Goal: Information Seeking & Learning: Check status

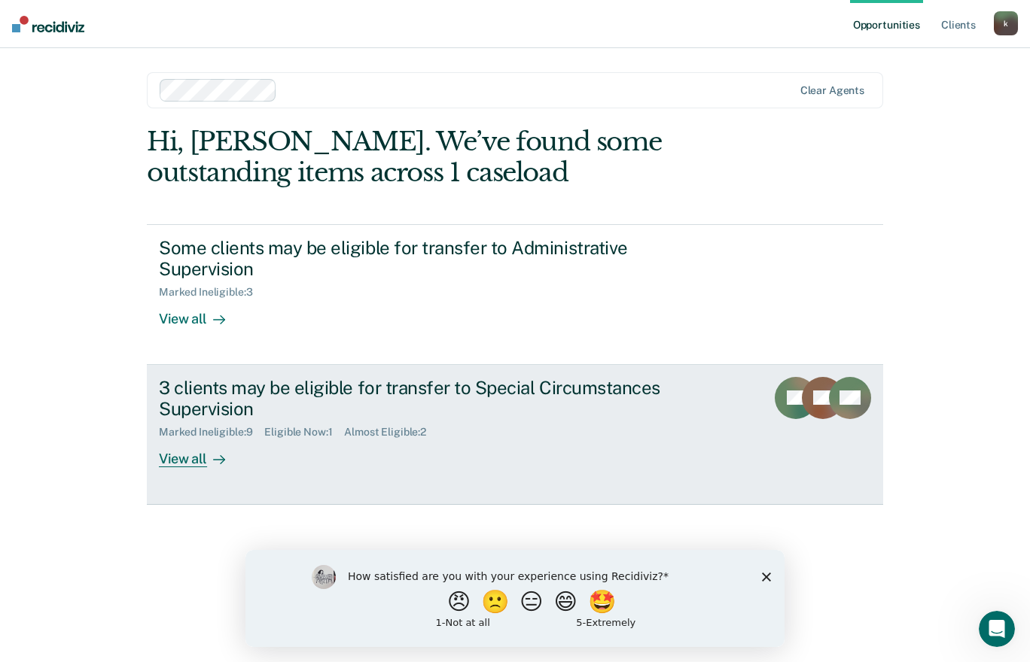
click at [506, 431] on div "Marked Ineligible : 9 Eligible Now : 1 Almost Eligible : 2" at bounding box center [423, 429] width 528 height 19
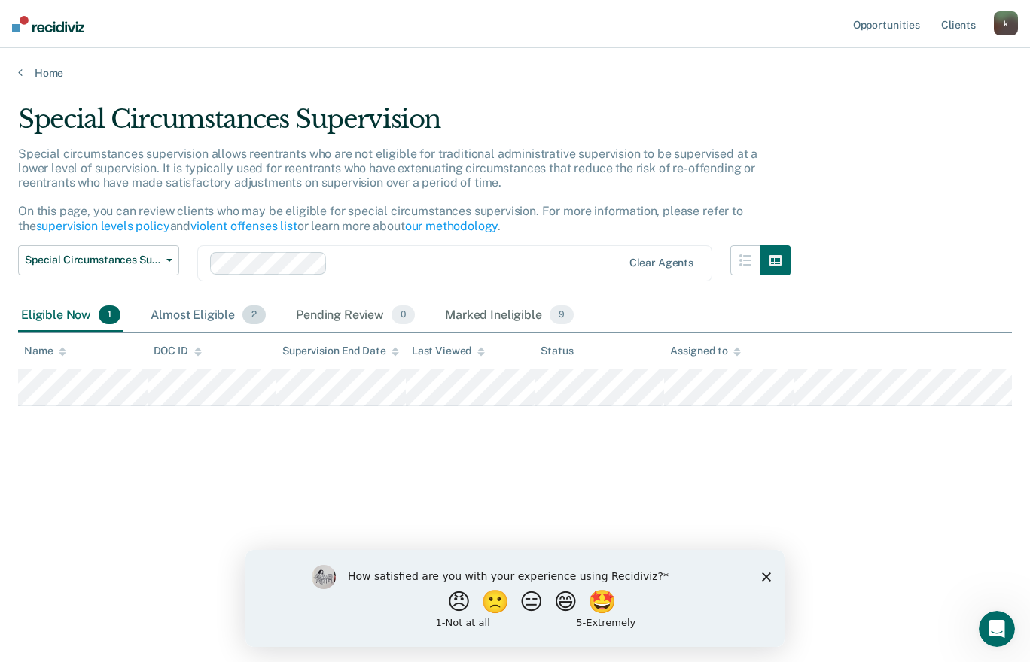
click at [205, 307] on div "Almost Eligible 2" at bounding box center [208, 316] width 121 height 33
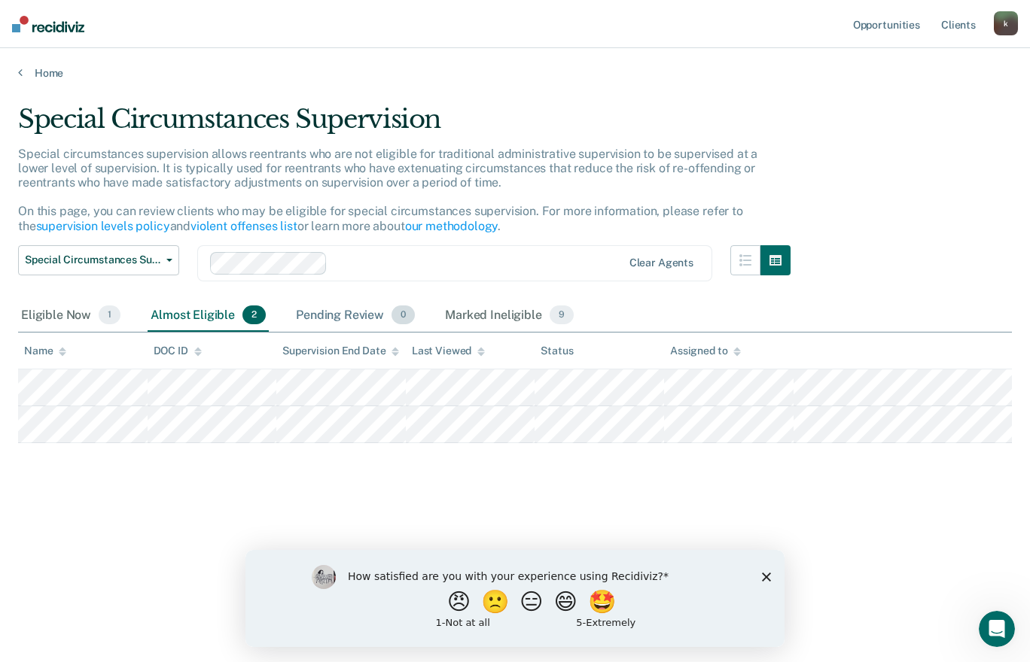
click at [315, 315] on div "Pending Review 0" at bounding box center [355, 316] width 125 height 33
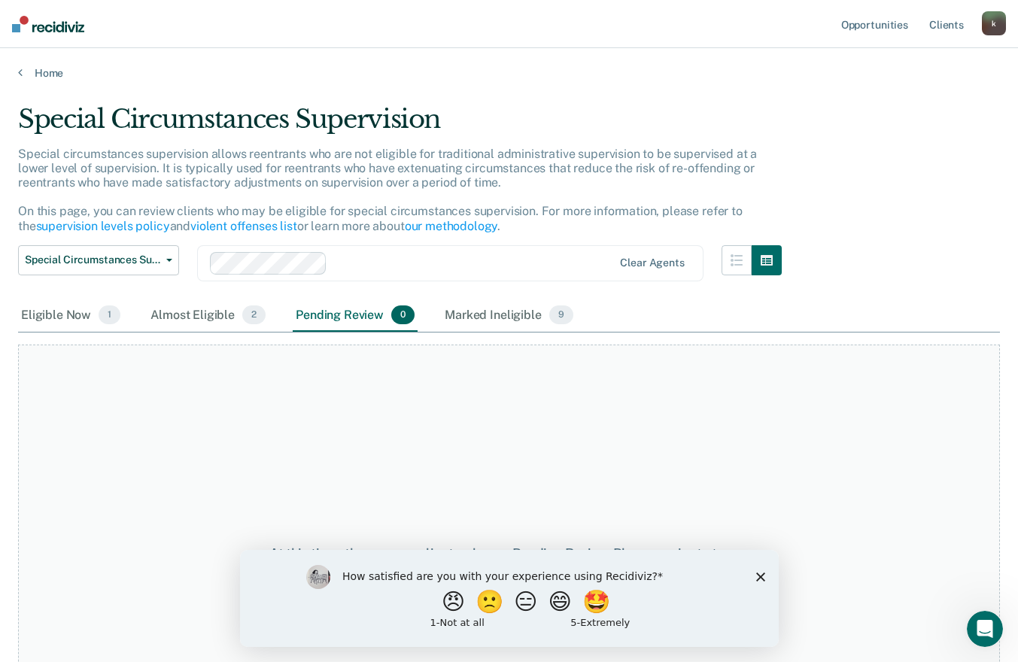
click at [997, 24] on div "k" at bounding box center [994, 23] width 24 height 24
click at [753, 576] on div "How satisfied are you with your experience using Recidiviz? 😠 🙁 😑 😄 🤩 1 - Not a…" at bounding box center [508, 598] width 539 height 97
click at [760, 577] on polygon "Close survey" at bounding box center [760, 576] width 9 height 9
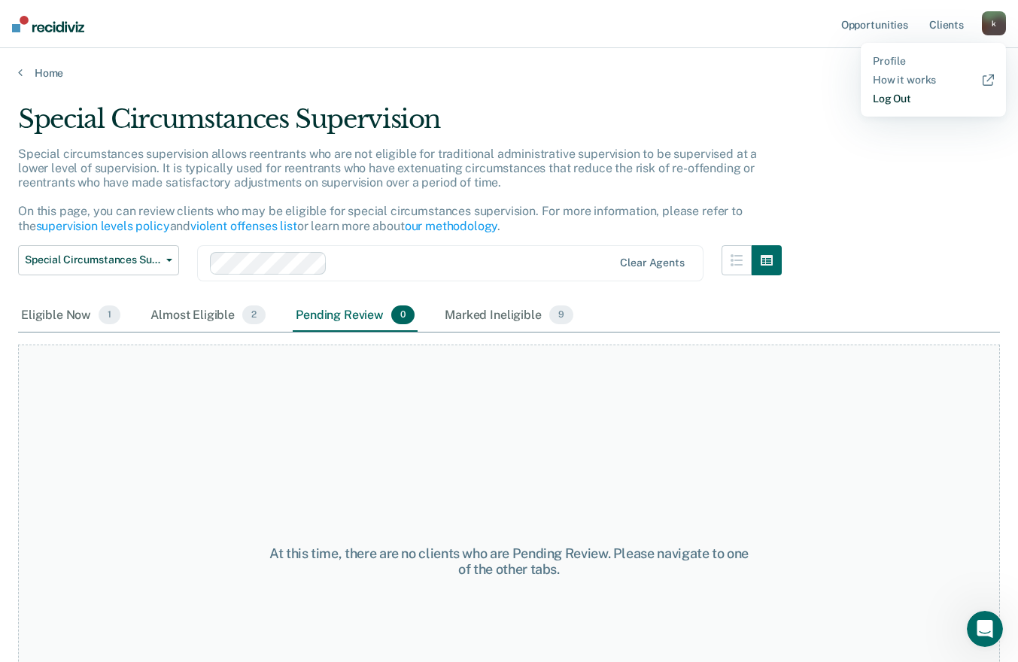
click at [904, 96] on link "Log Out" at bounding box center [933, 99] width 121 height 13
